Goal: Check status

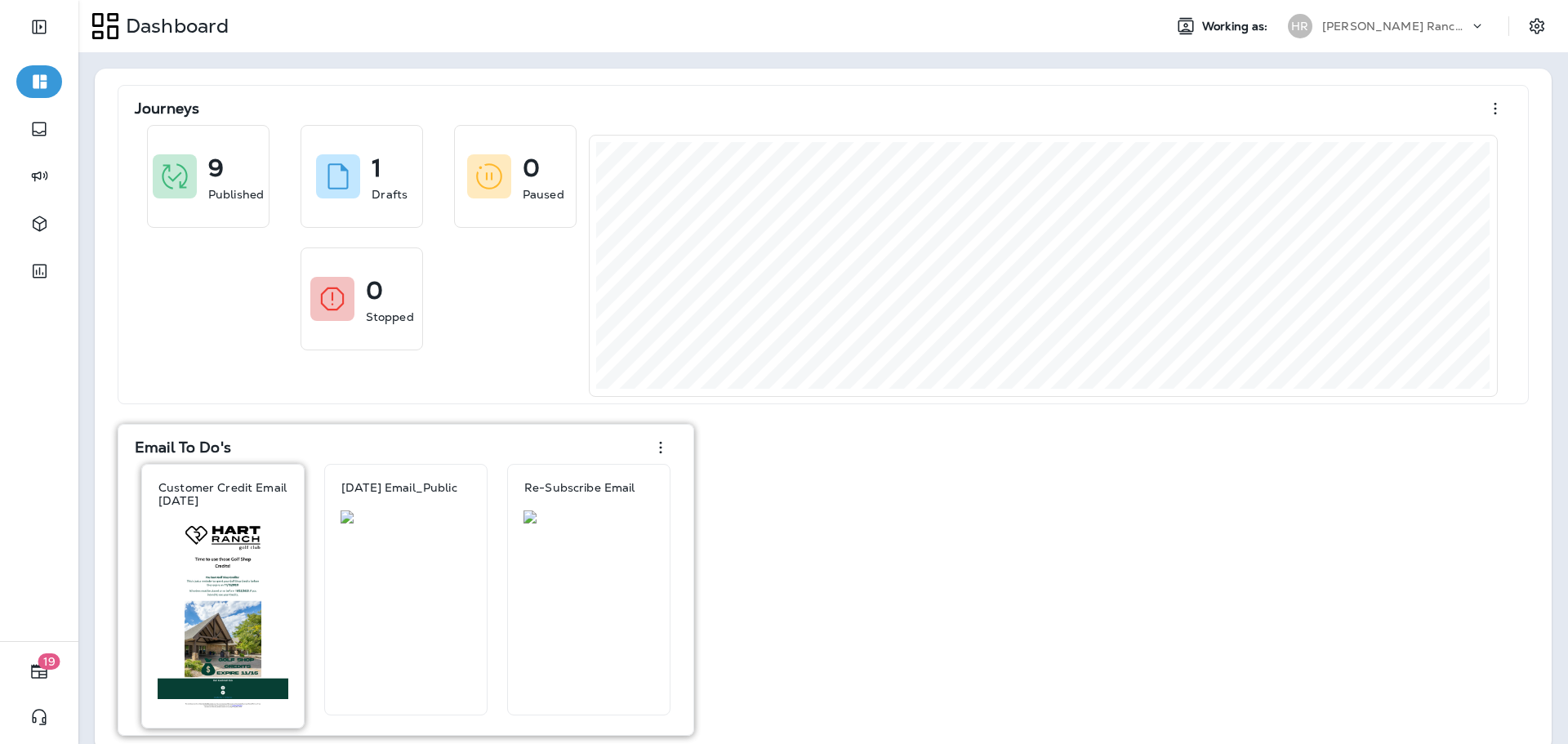
click at [226, 494] on p "Customer Credit Email [DATE]" at bounding box center [222, 493] width 129 height 26
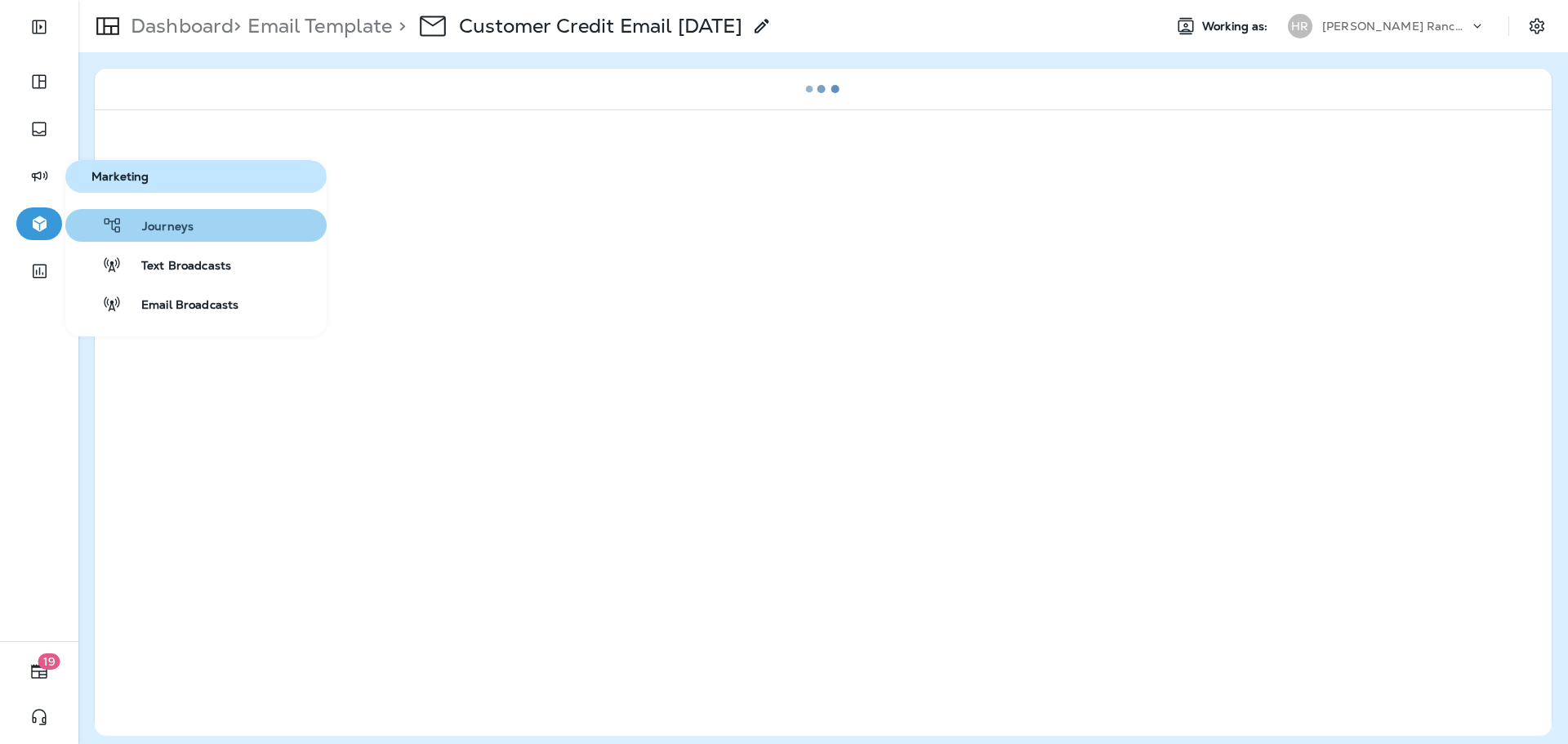
click at [202, 233] on button "Journeys" at bounding box center [195, 225] width 261 height 33
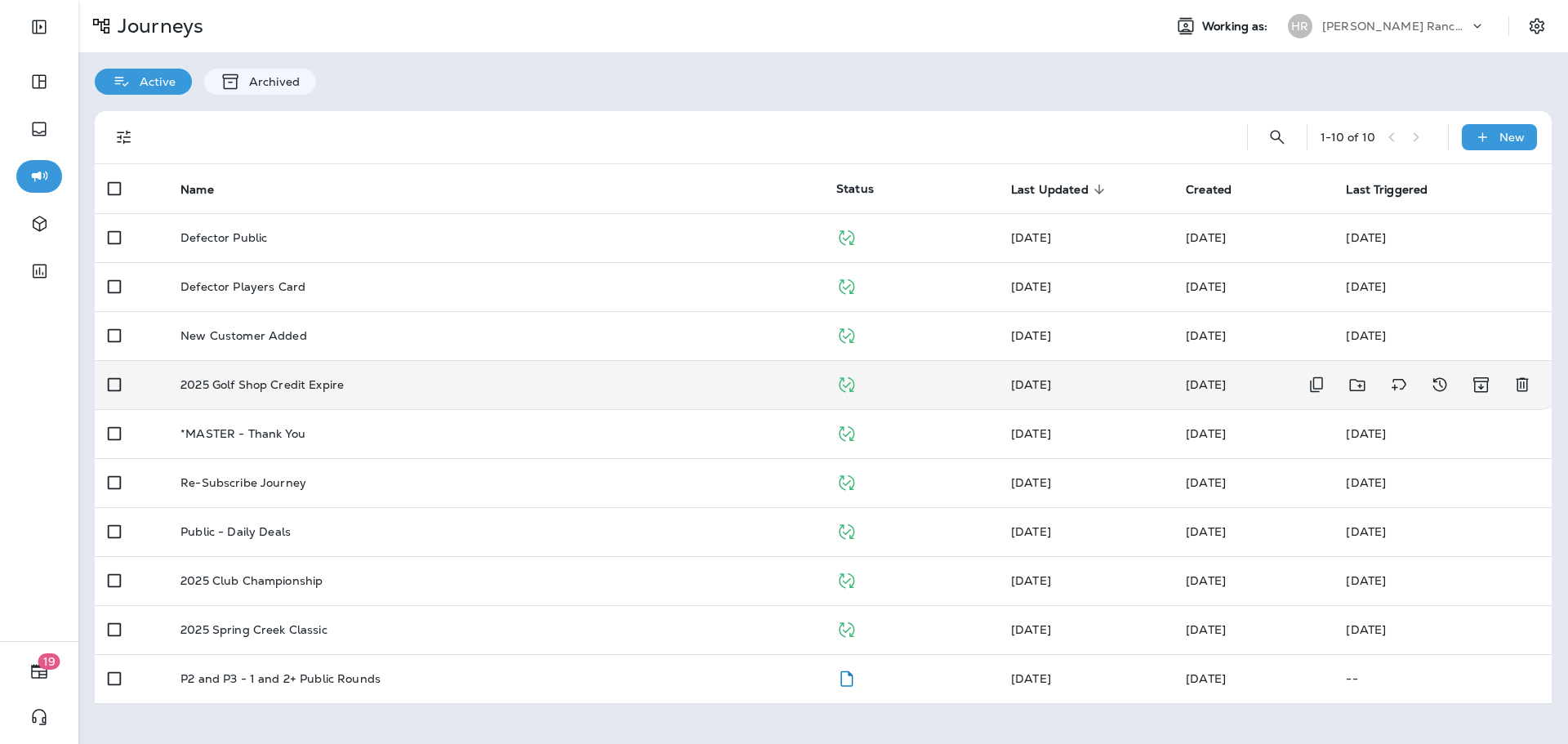
click at [423, 389] on div "2025 Golf Shop Credit Expire" at bounding box center [495, 384] width 630 height 13
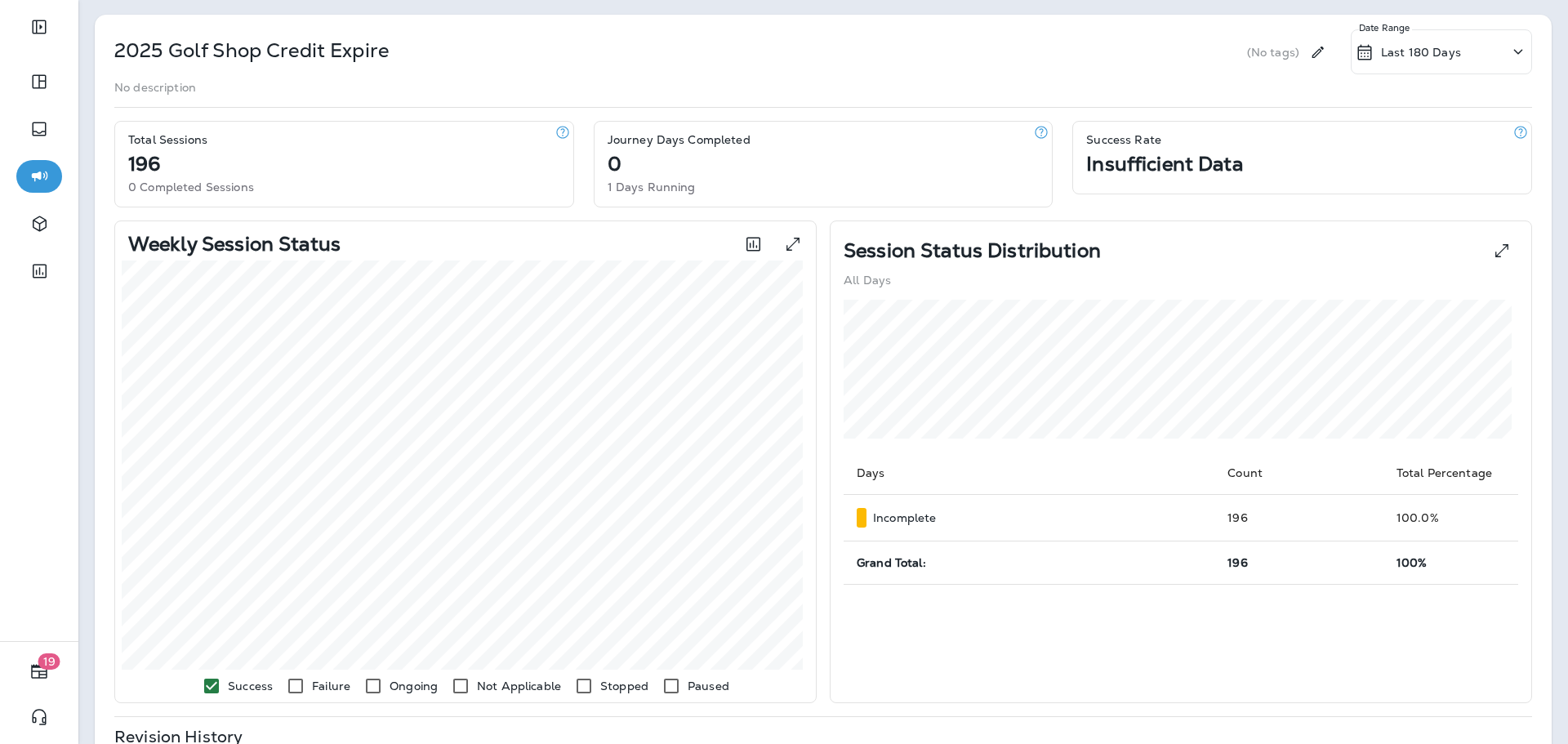
scroll to position [69, 0]
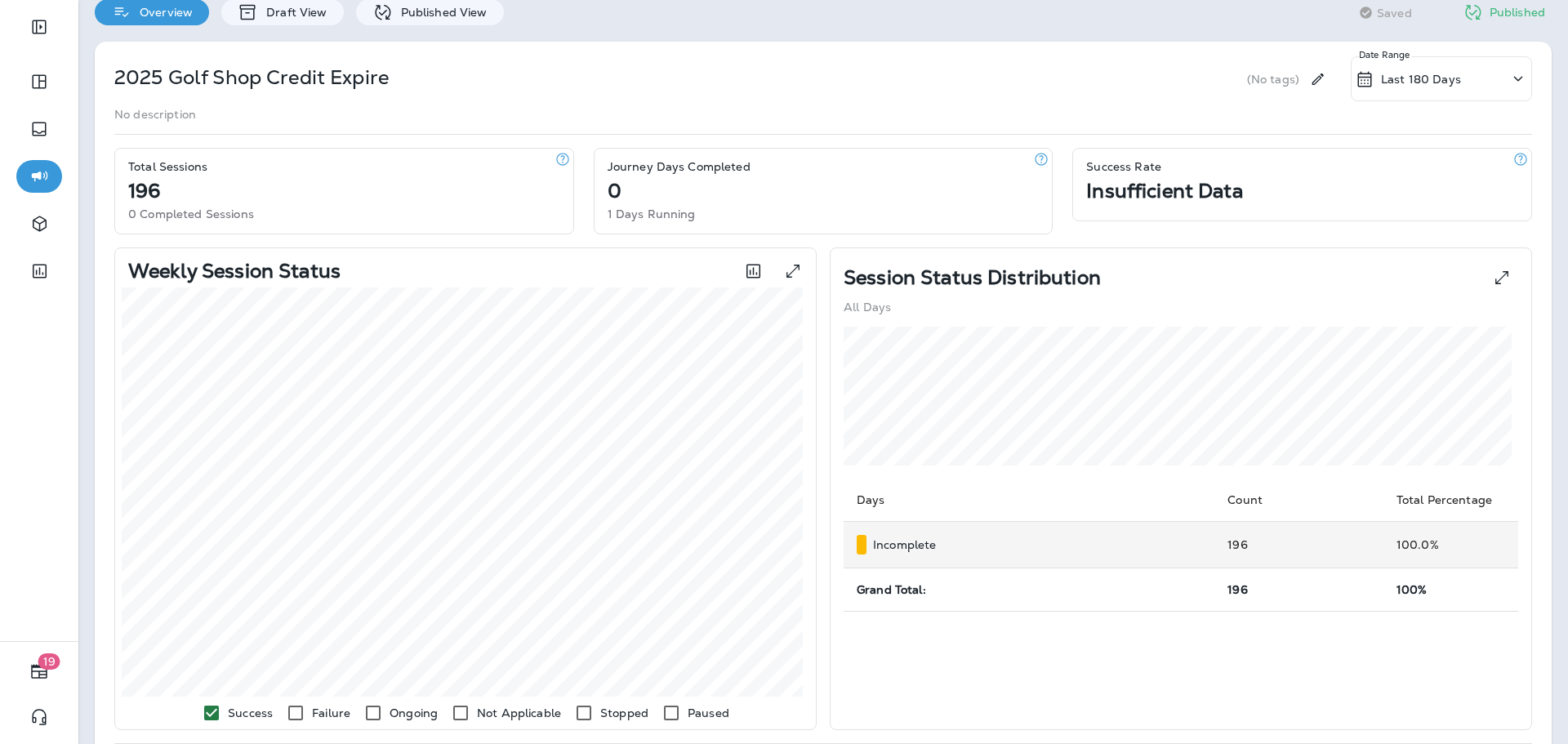
click at [1009, 543] on div "Incomplete" at bounding box center [1029, 545] width 345 height 19
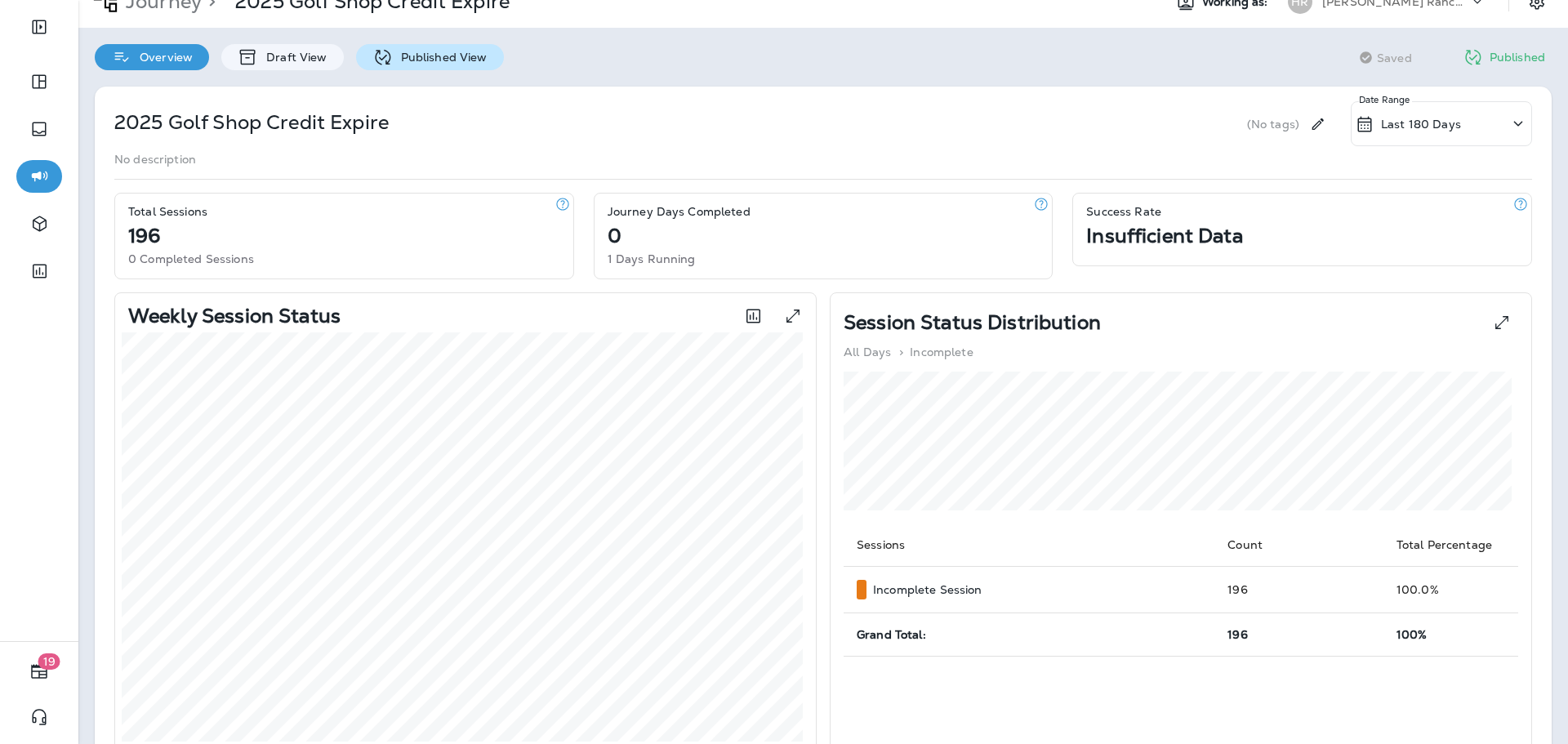
scroll to position [0, 0]
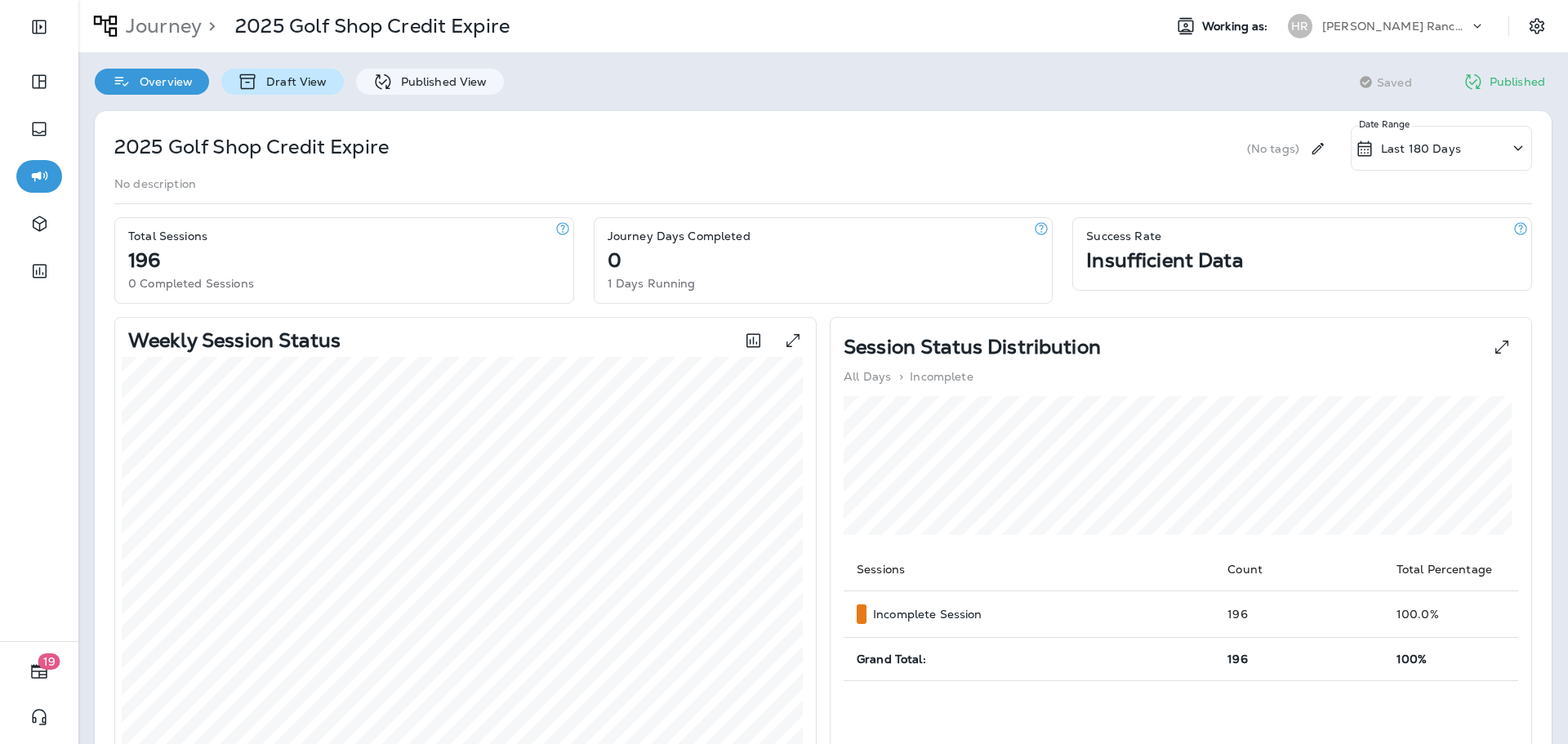
click at [310, 69] on div "Draft View" at bounding box center [282, 82] width 121 height 26
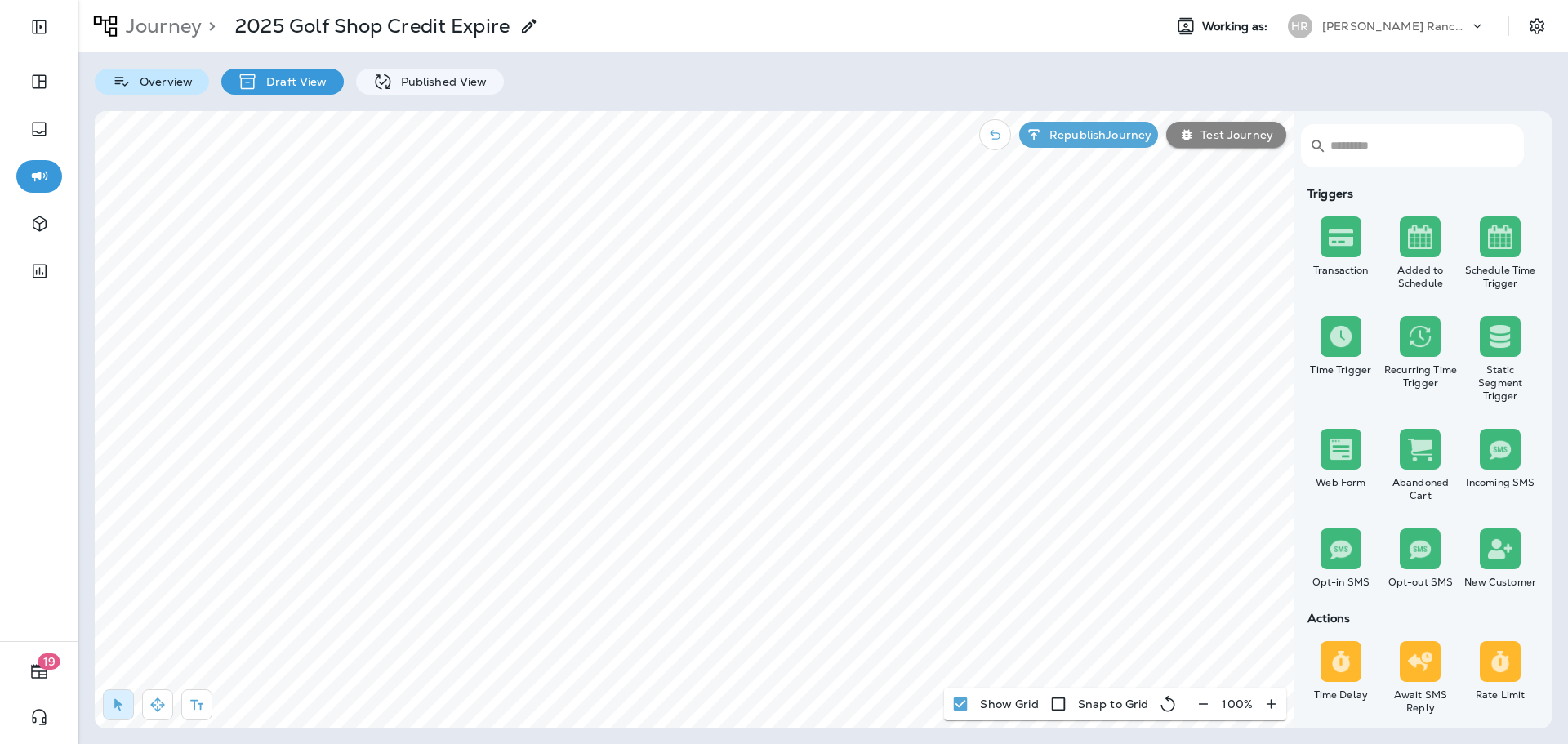
click at [160, 79] on p "Overview" at bounding box center [161, 81] width 61 height 13
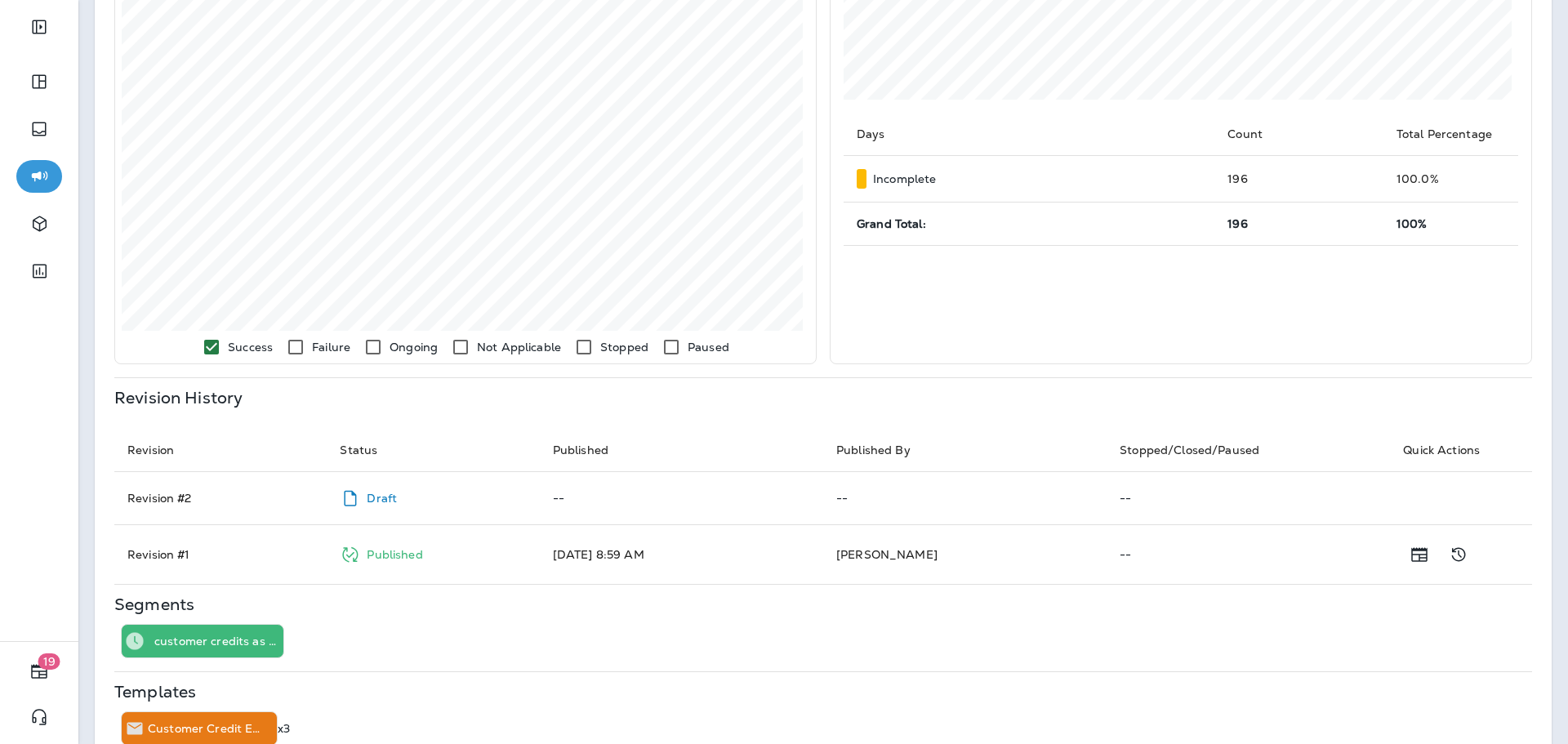
scroll to position [396, 0]
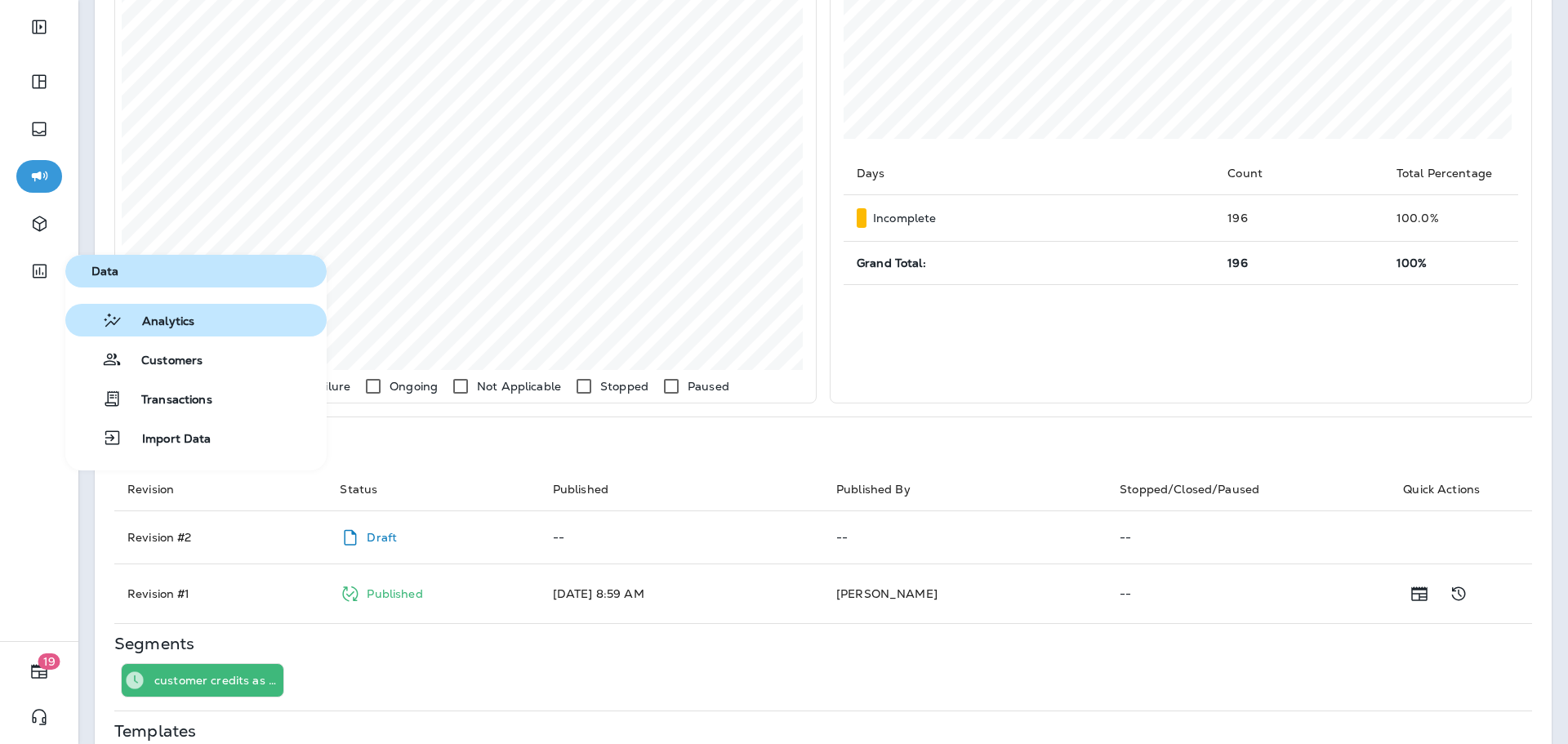
click at [169, 319] on span "Analytics" at bounding box center [158, 322] width 72 height 16
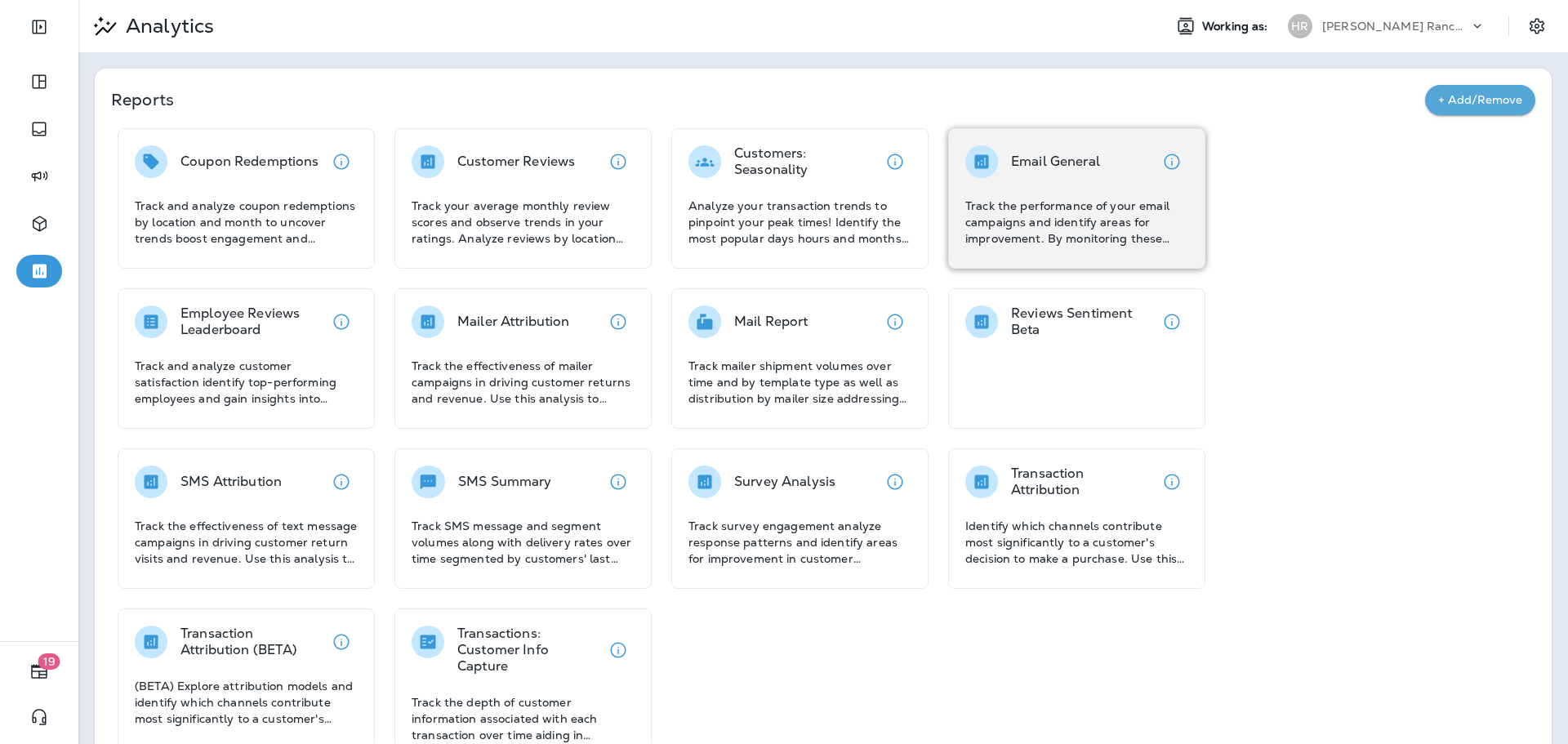
click at [1127, 222] on p "Track the performance of your email campaigns and identify areas for improvemen…" at bounding box center [1076, 221] width 222 height 49
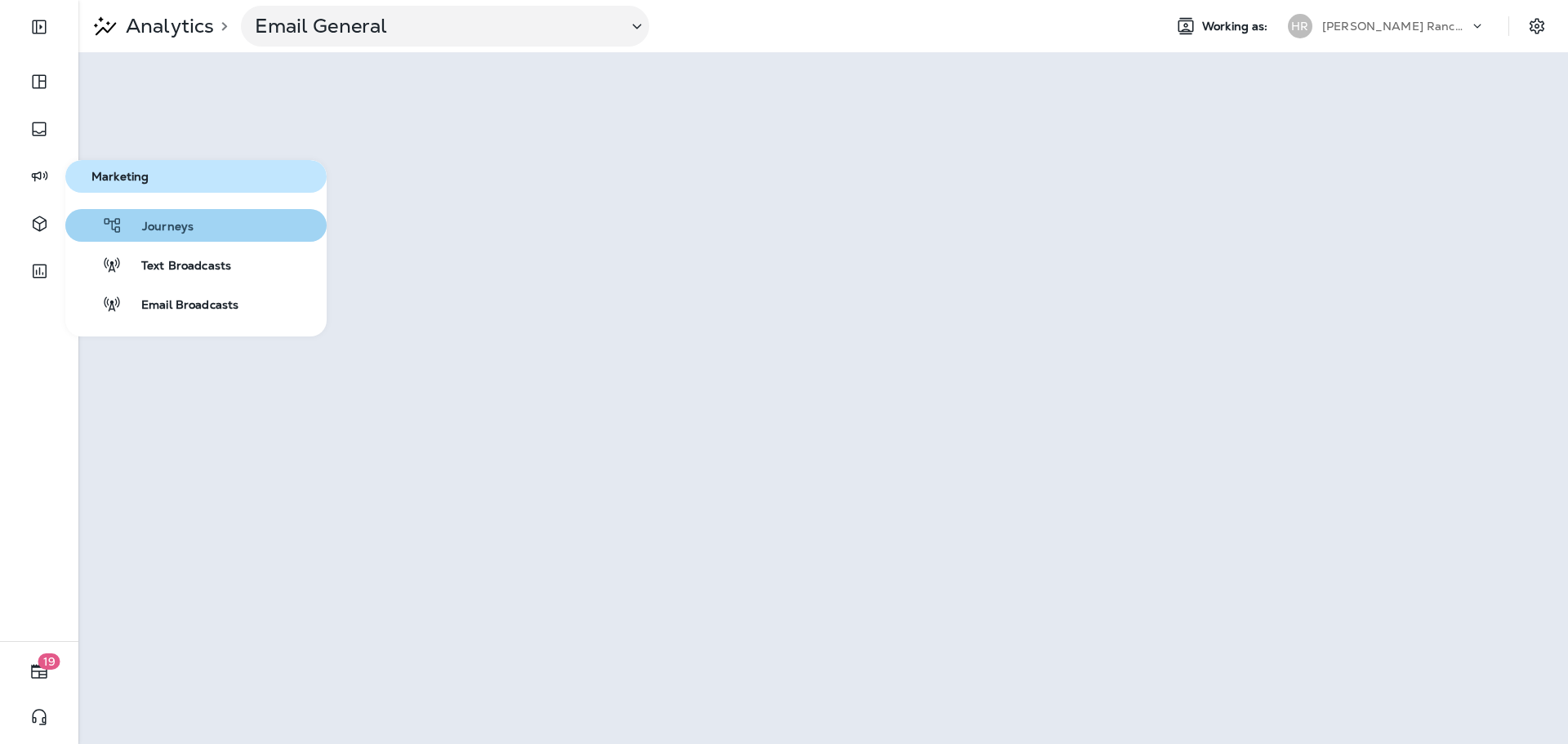
click at [192, 229] on button "Journeys" at bounding box center [195, 225] width 261 height 33
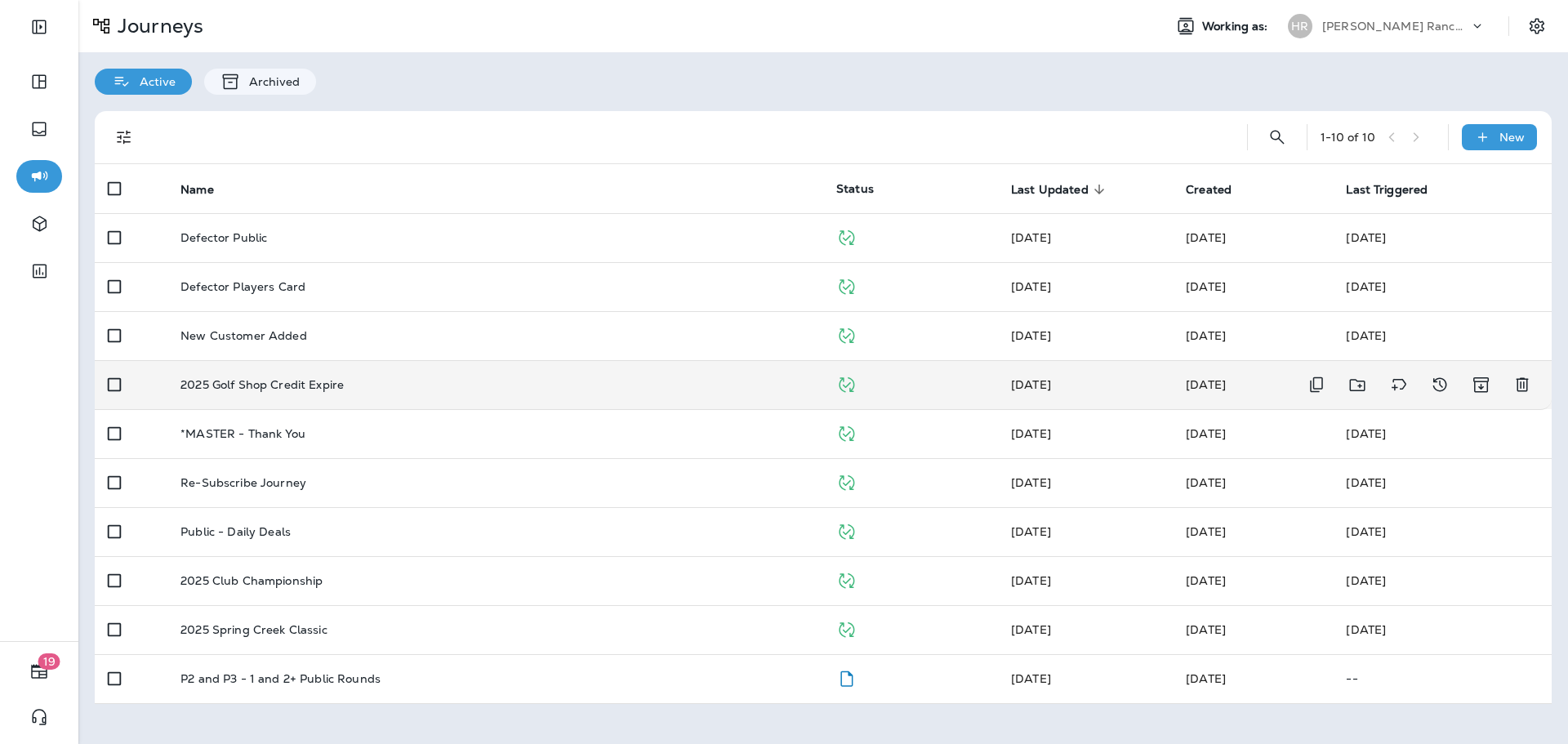
click at [358, 387] on div "2025 Golf Shop Credit Expire" at bounding box center [495, 384] width 630 height 13
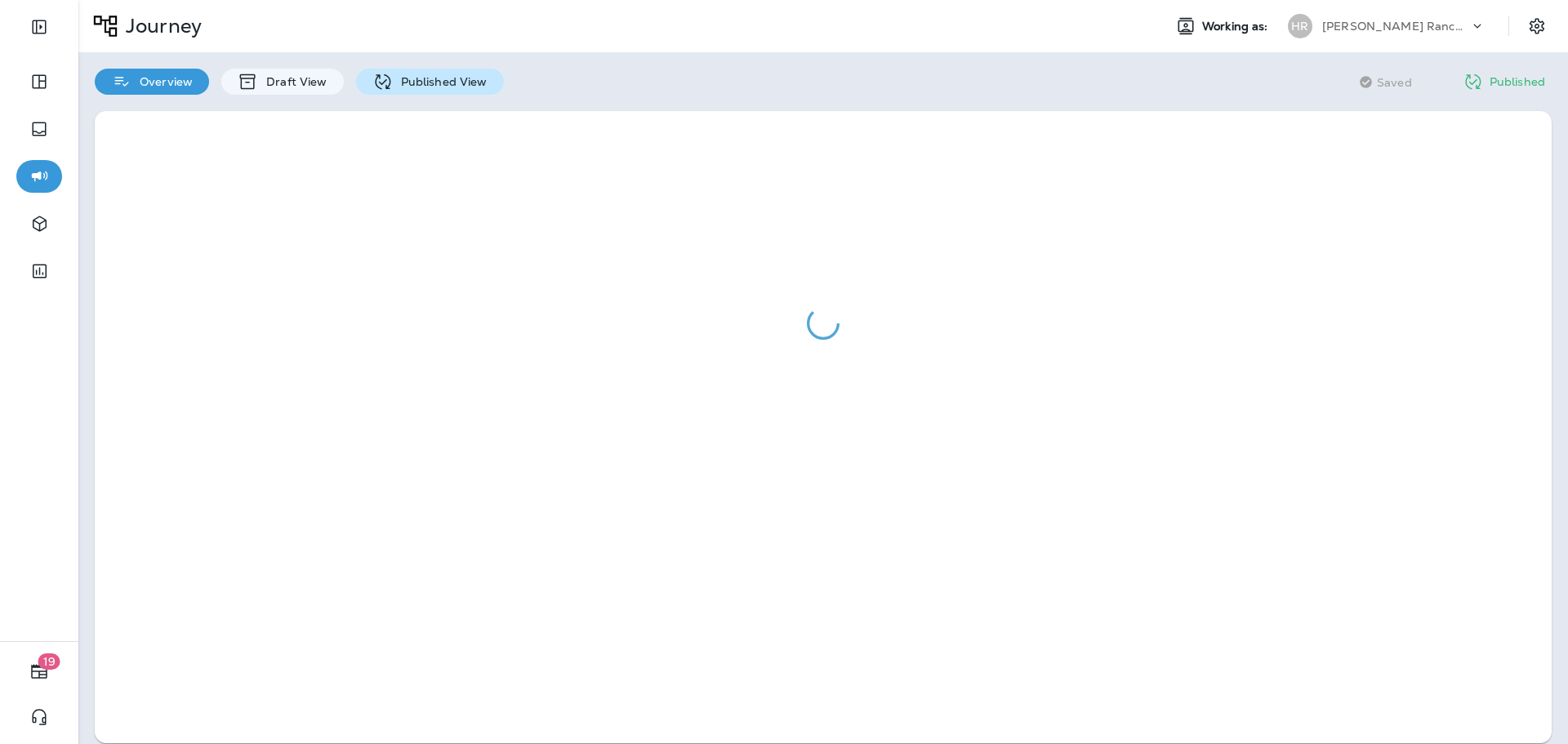
click at [449, 80] on p "Published View" at bounding box center [440, 81] width 95 height 13
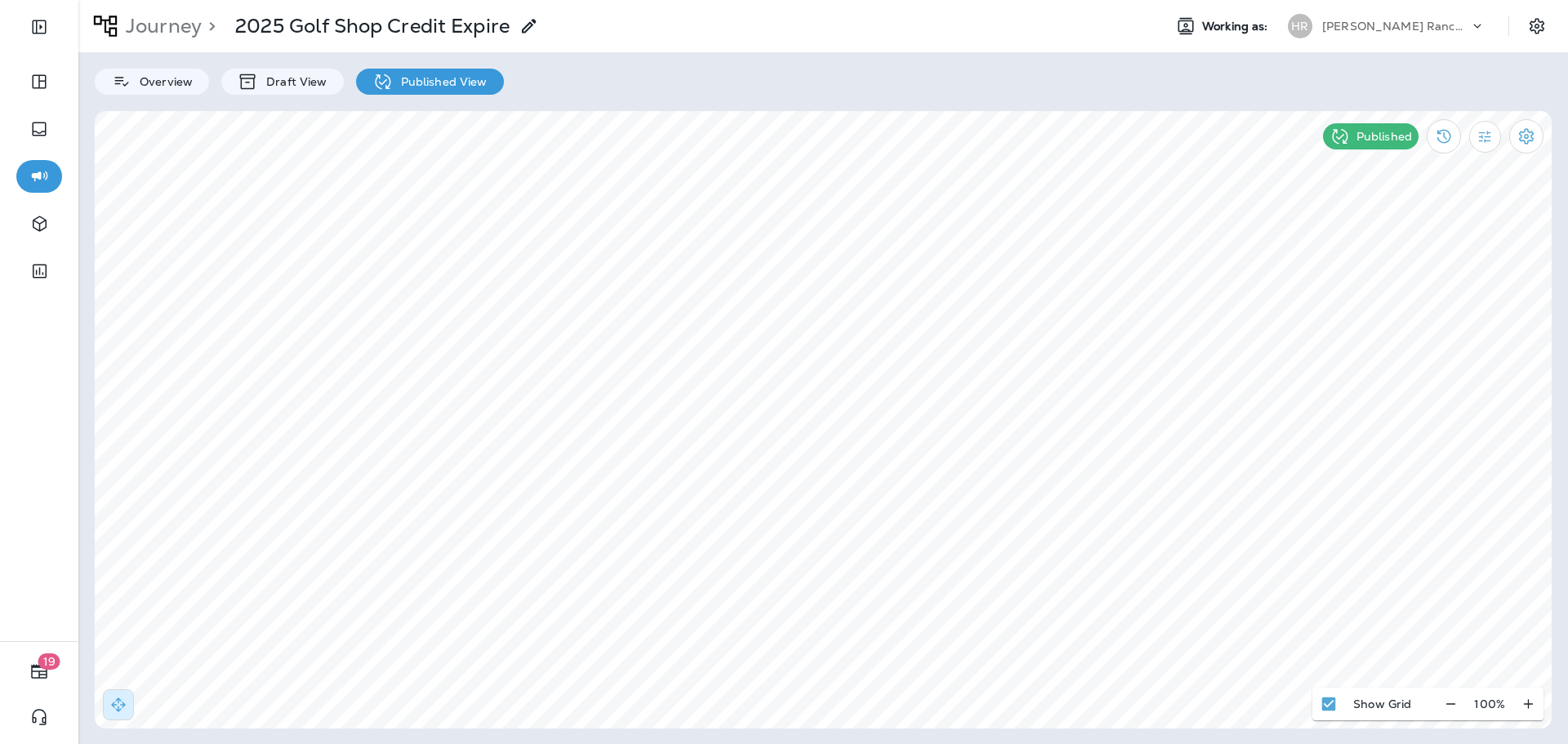
click at [631, 21] on div "Journey > 2025 Golf Shop Credit Expire" at bounding box center [614, 26] width 1072 height 41
